Goal: Task Accomplishment & Management: Manage account settings

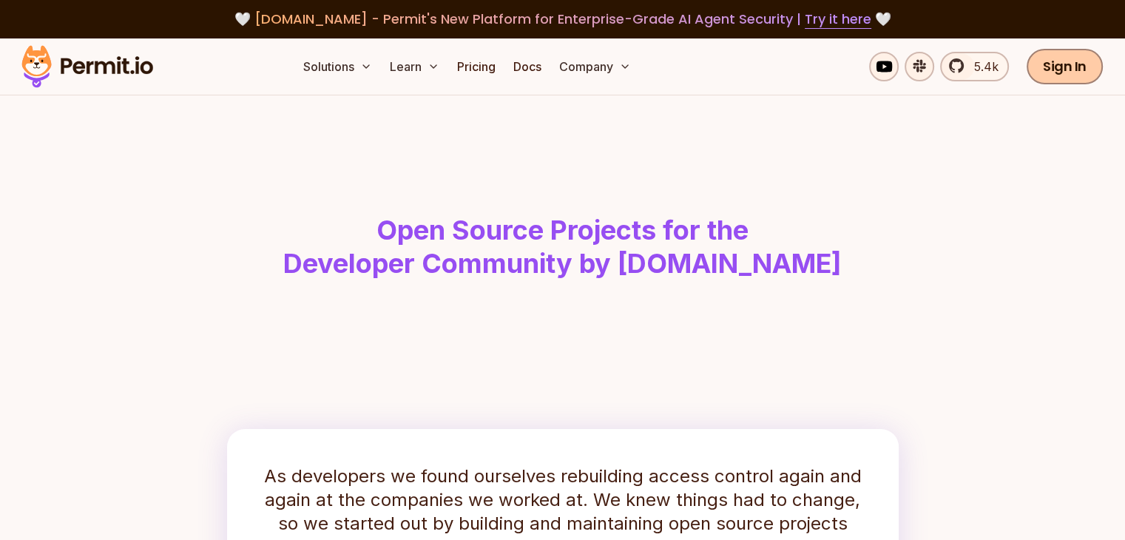
click at [1068, 63] on link "Sign In" at bounding box center [1064, 66] width 76 height 35
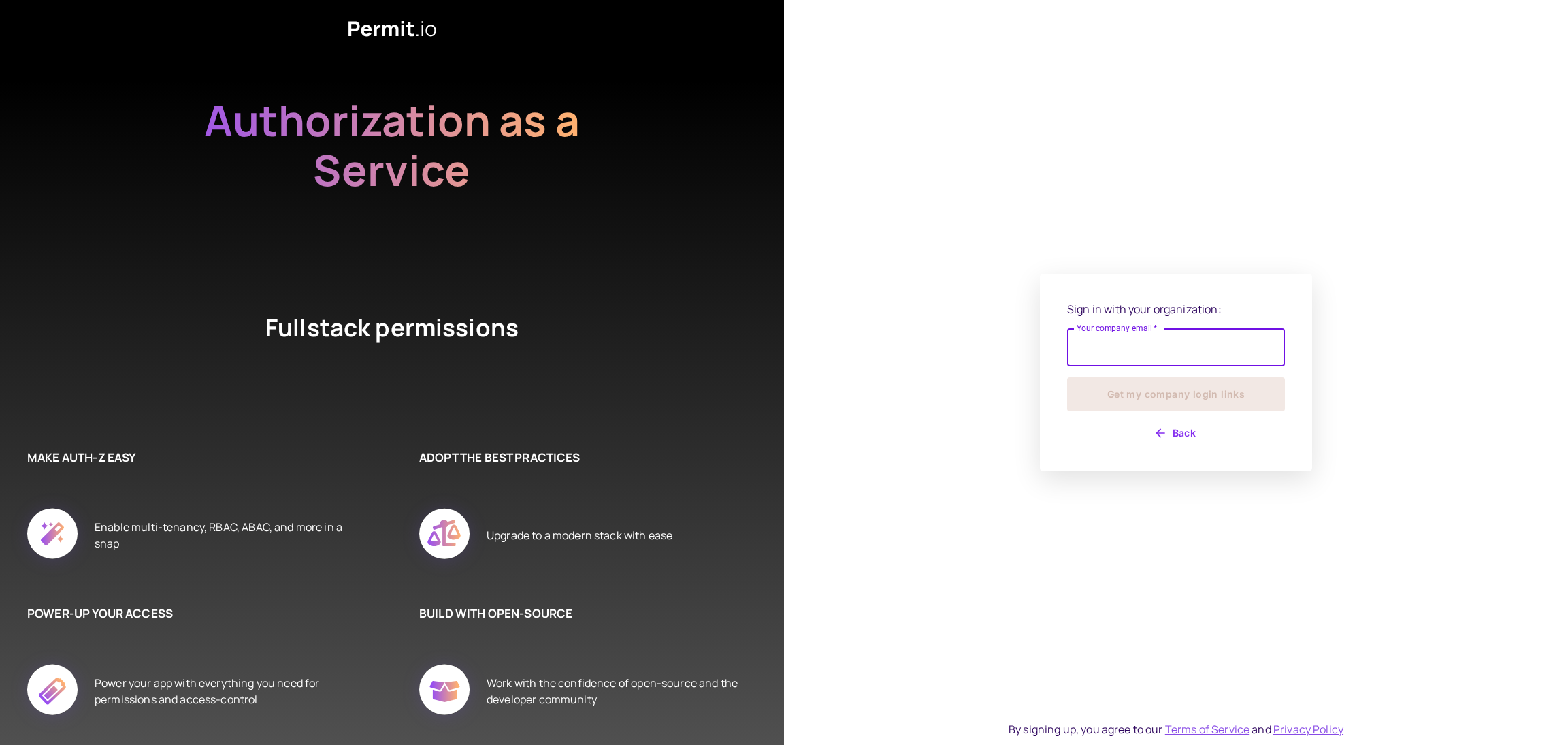
click at [1155, 346] on input "Your company email   *" at bounding box center [1176, 346] width 218 height 38
type input "**********"
click at [1167, 397] on button "Get my company login links" at bounding box center [1176, 394] width 218 height 34
